Goal: Navigation & Orientation: Find specific page/section

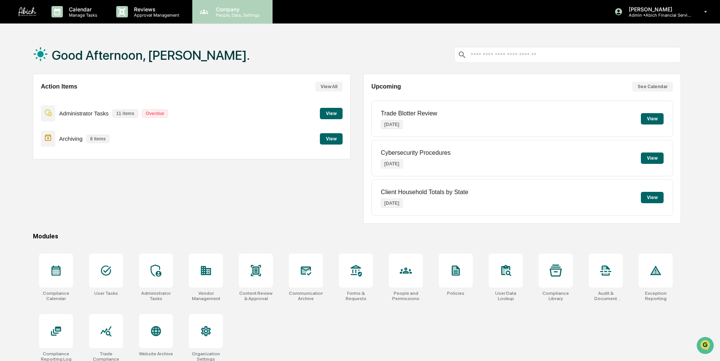
click at [221, 19] on div "Company People, Data, Settings" at bounding box center [232, 11] width 80 height 23
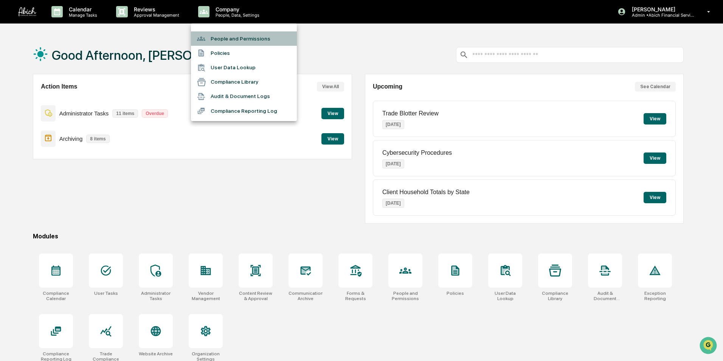
click at [221, 34] on li "People and Permissions" at bounding box center [244, 38] width 106 height 14
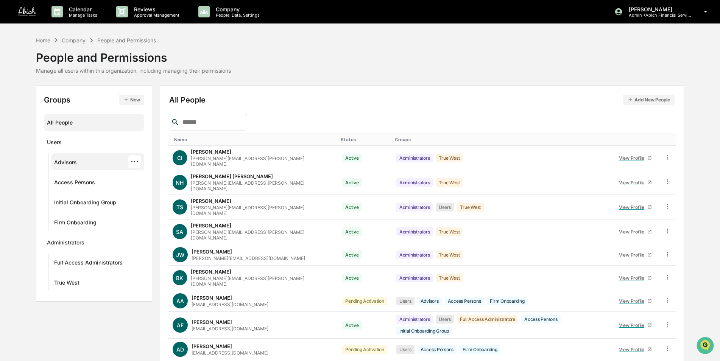
click at [66, 163] on div "Advisors" at bounding box center [65, 163] width 23 height 9
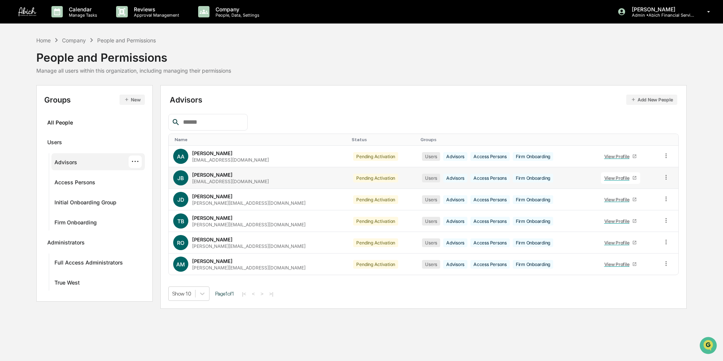
click at [633, 177] on icon at bounding box center [635, 178] width 5 height 5
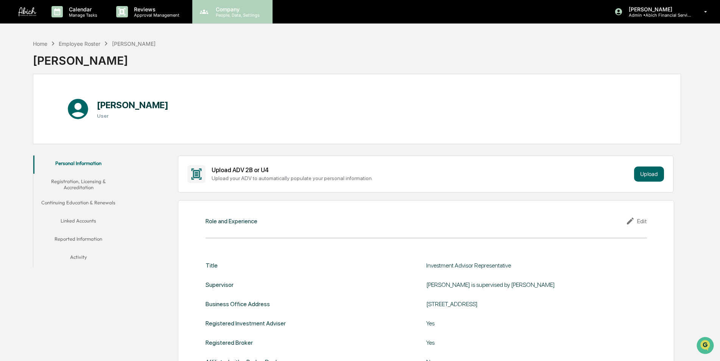
click at [225, 16] on p "People, Data, Settings" at bounding box center [237, 14] width 54 height 5
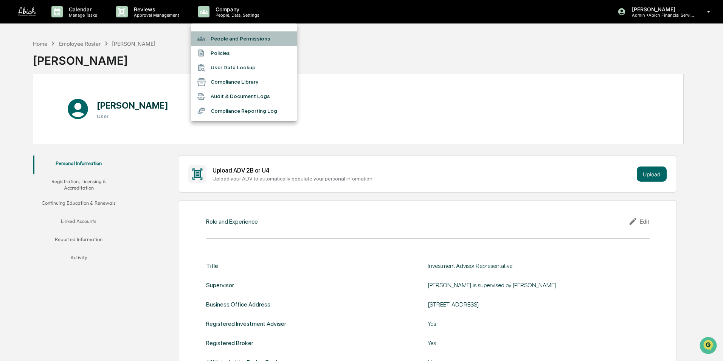
click at [224, 40] on li "People and Permissions" at bounding box center [244, 38] width 106 height 14
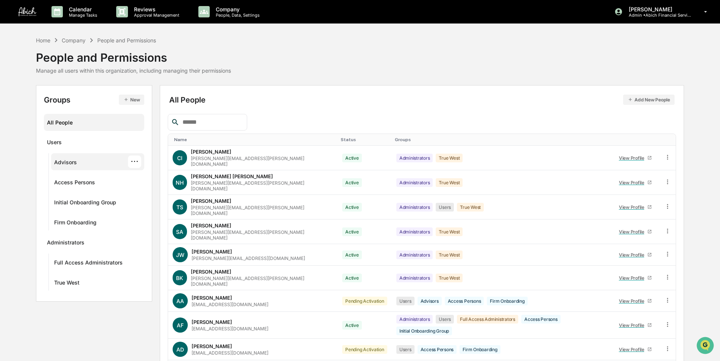
click at [99, 165] on div "Advisors ···" at bounding box center [97, 162] width 87 height 12
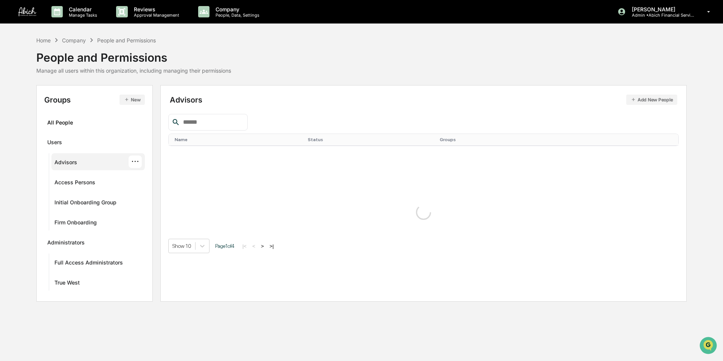
click at [65, 162] on div "Advisors" at bounding box center [65, 163] width 23 height 9
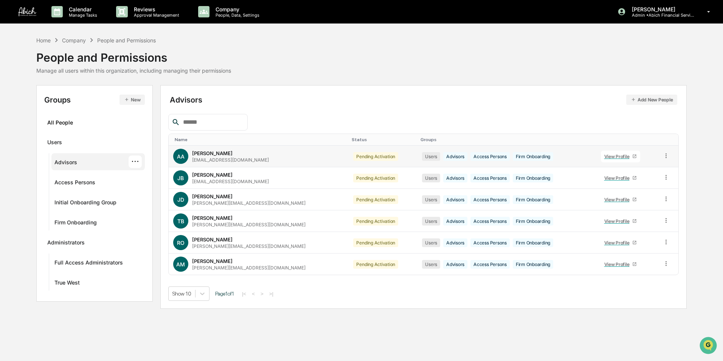
click at [625, 155] on link "View Profile" at bounding box center [620, 157] width 39 height 12
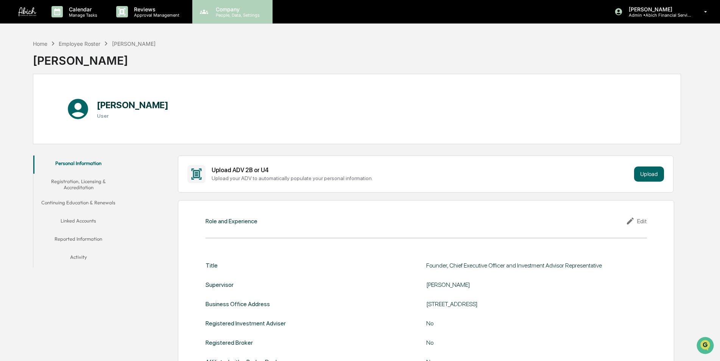
click at [227, 13] on p "People, Data, Settings" at bounding box center [237, 14] width 54 height 5
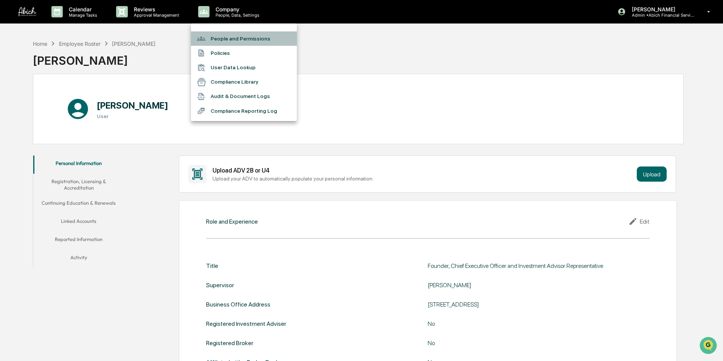
click at [220, 38] on li "People and Permissions" at bounding box center [244, 38] width 106 height 14
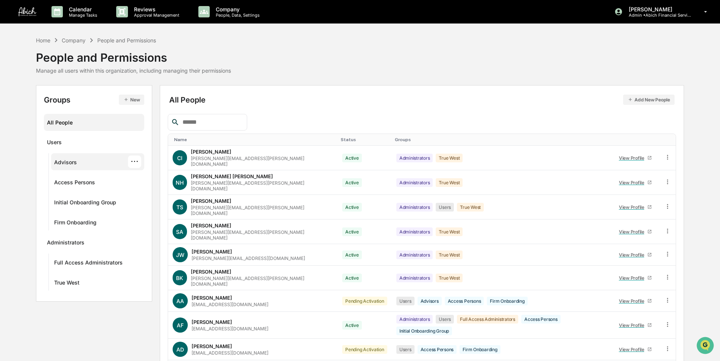
click at [74, 162] on div "Advisors" at bounding box center [65, 163] width 23 height 9
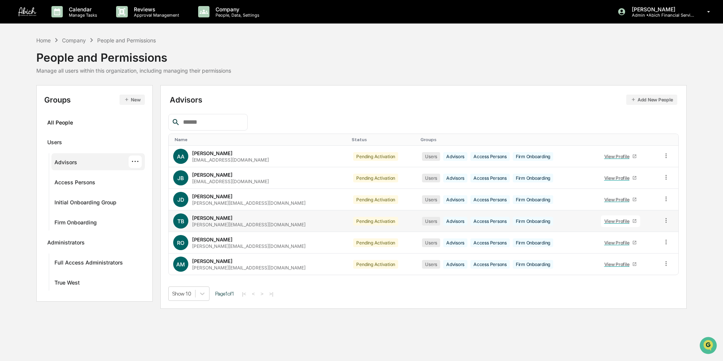
click at [633, 220] on icon at bounding box center [634, 220] width 3 height 3
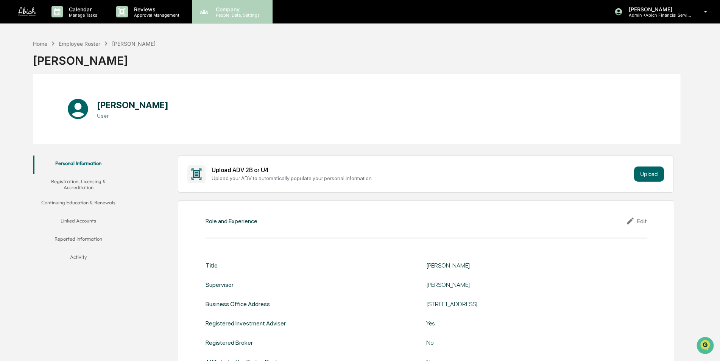
click at [244, 14] on p "People, Data, Settings" at bounding box center [237, 14] width 54 height 5
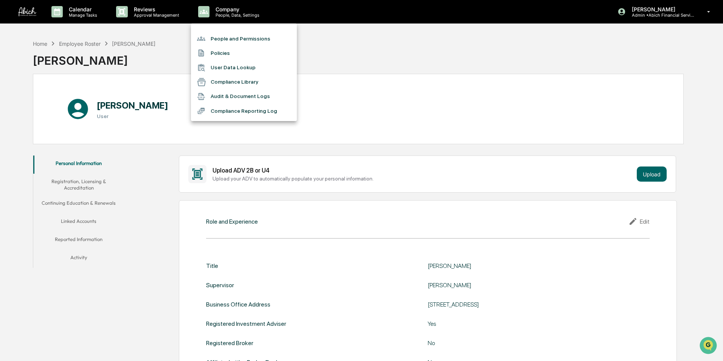
click at [239, 37] on li "People and Permissions" at bounding box center [244, 38] width 106 height 14
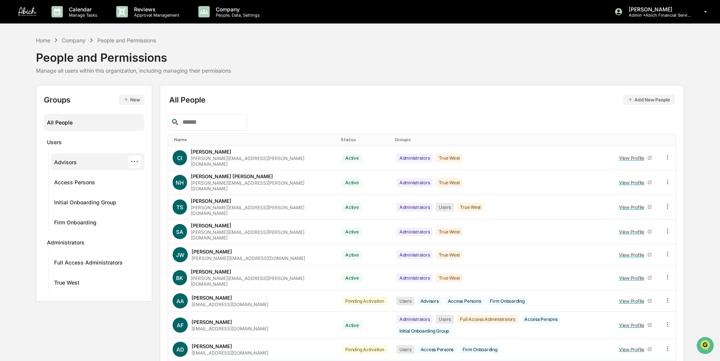
click at [65, 161] on div "Advisors" at bounding box center [65, 163] width 23 height 9
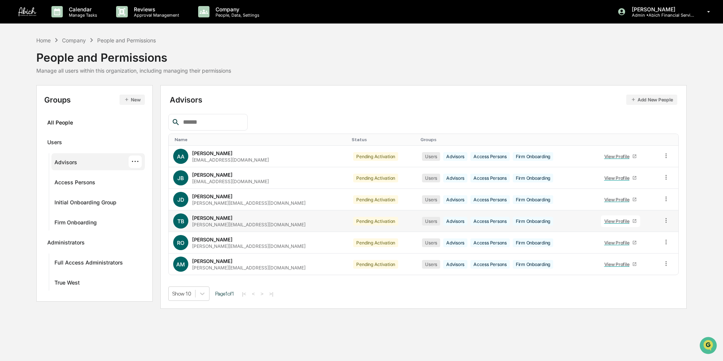
click at [633, 221] on icon at bounding box center [635, 221] width 5 height 5
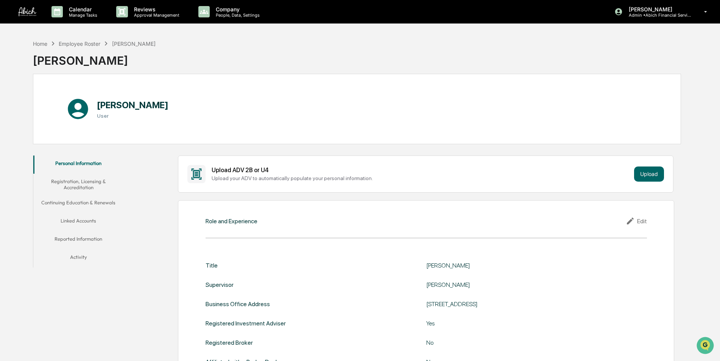
click at [386, 302] on div "Business Office Address [STREET_ADDRESS]" at bounding box center [425, 303] width 441 height 7
click at [646, 9] on p "[PERSON_NAME]" at bounding box center [657, 9] width 70 height 6
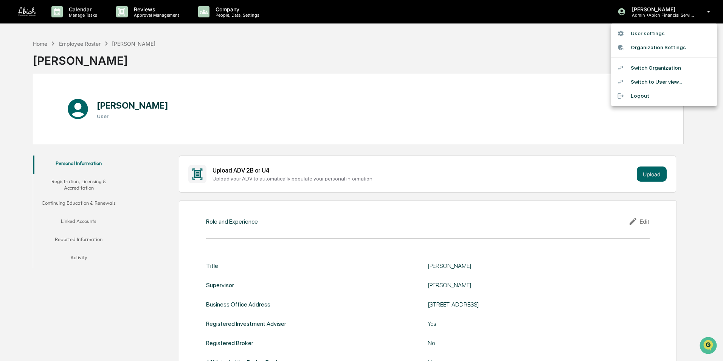
click at [649, 65] on li "Switch Organization" at bounding box center [664, 68] width 106 height 14
